Goal: Navigation & Orientation: Find specific page/section

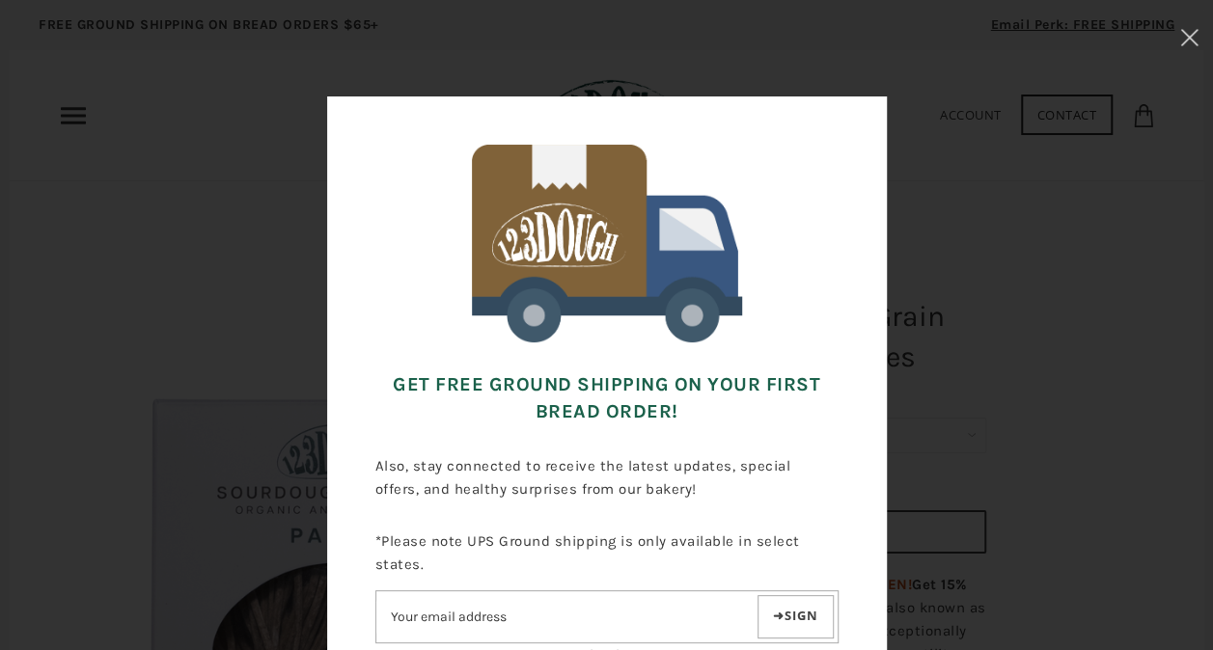
click at [1056, 365] on div "Get FREE Ground Shipping on Your First Bread Order! Also, stay connected to rec…" at bounding box center [606, 423] width 1020 height 654
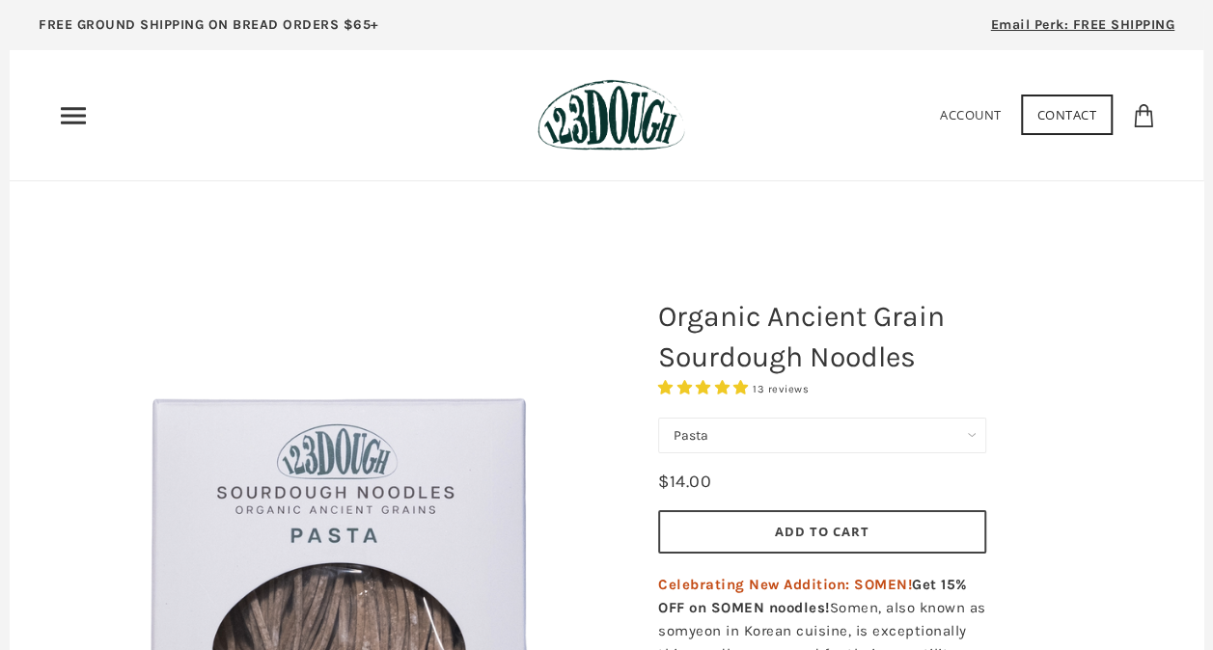
click at [72, 119] on icon "Primary" at bounding box center [73, 115] width 31 height 31
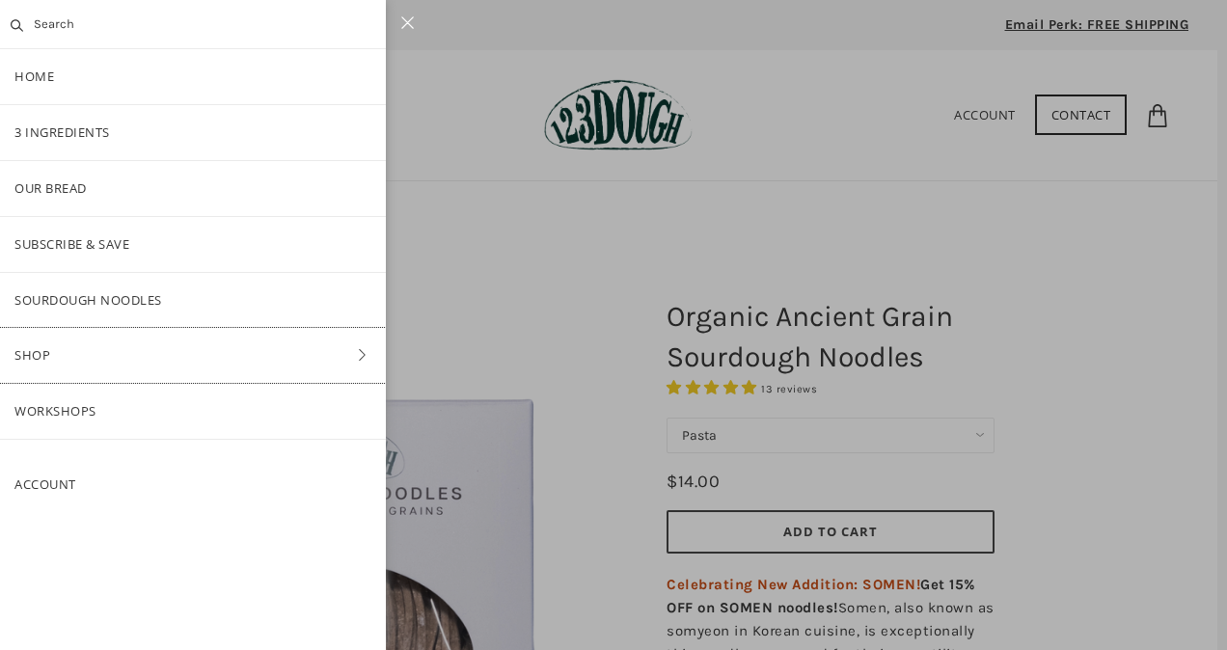
click at [93, 344] on link "Shop" at bounding box center [193, 355] width 386 height 55
click at [62, 205] on link "ALL" at bounding box center [193, 188] width 386 height 55
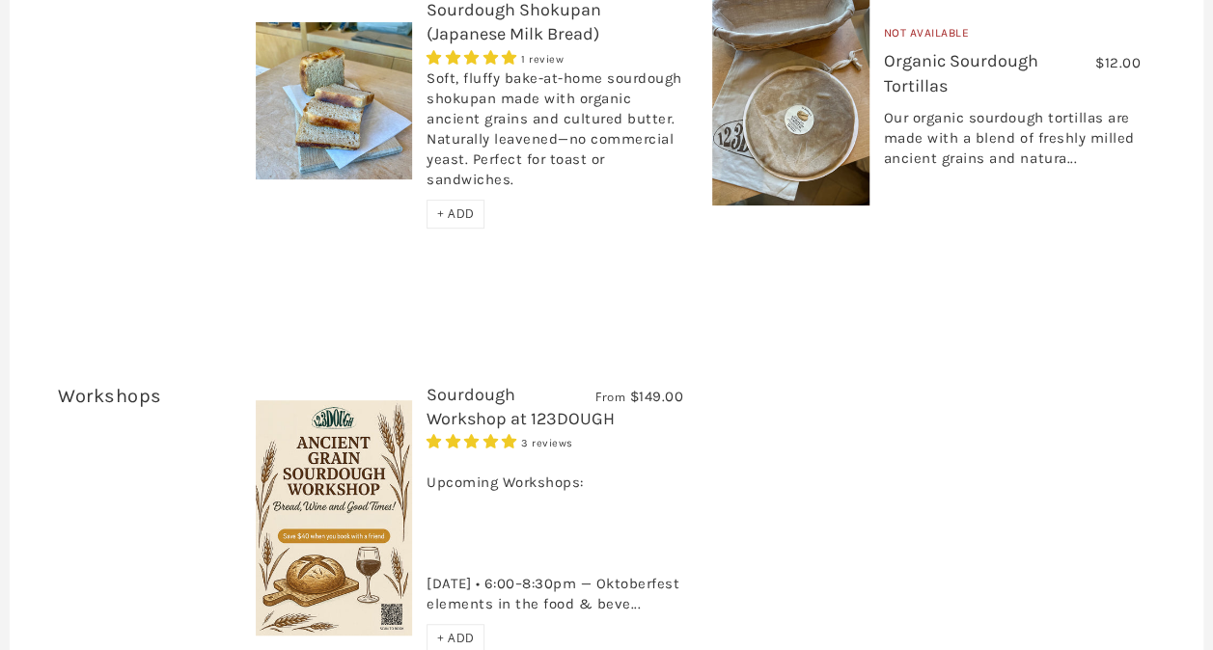
scroll to position [4091, 0]
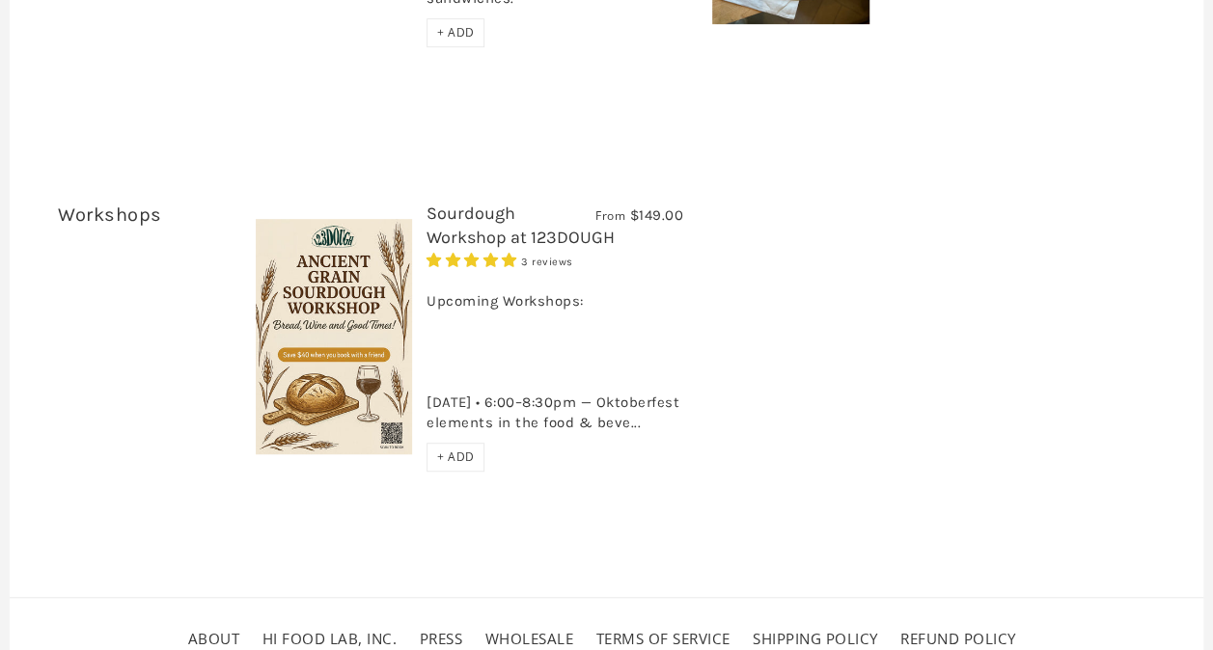
click at [498, 629] on link "Wholesale" at bounding box center [529, 638] width 89 height 19
